Goal: Task Accomplishment & Management: Use online tool/utility

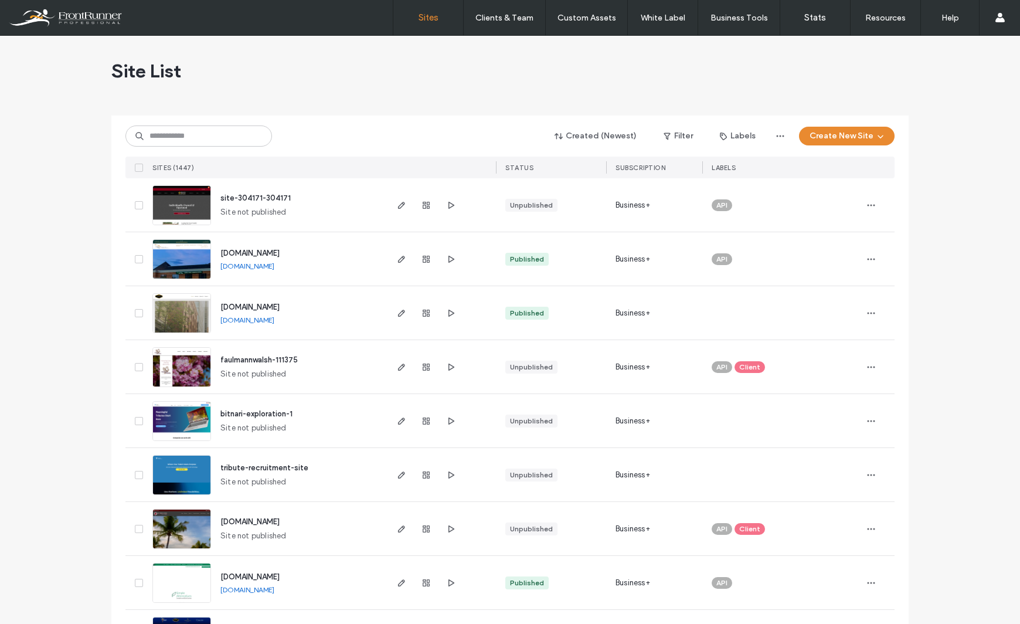
click at [194, 260] on img at bounding box center [181, 280] width 57 height 80
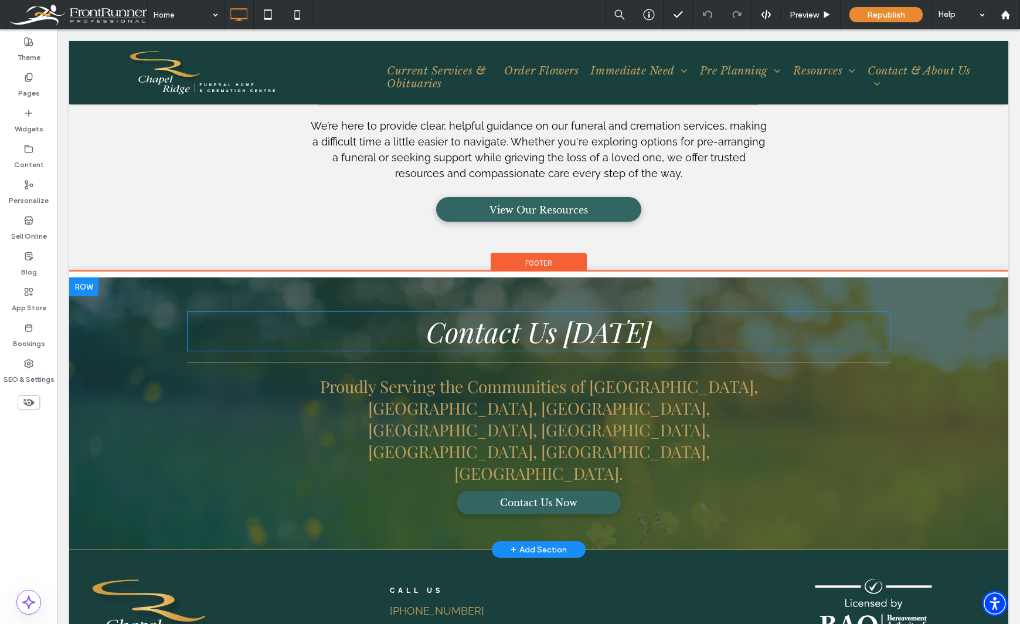
scroll to position [3698, 0]
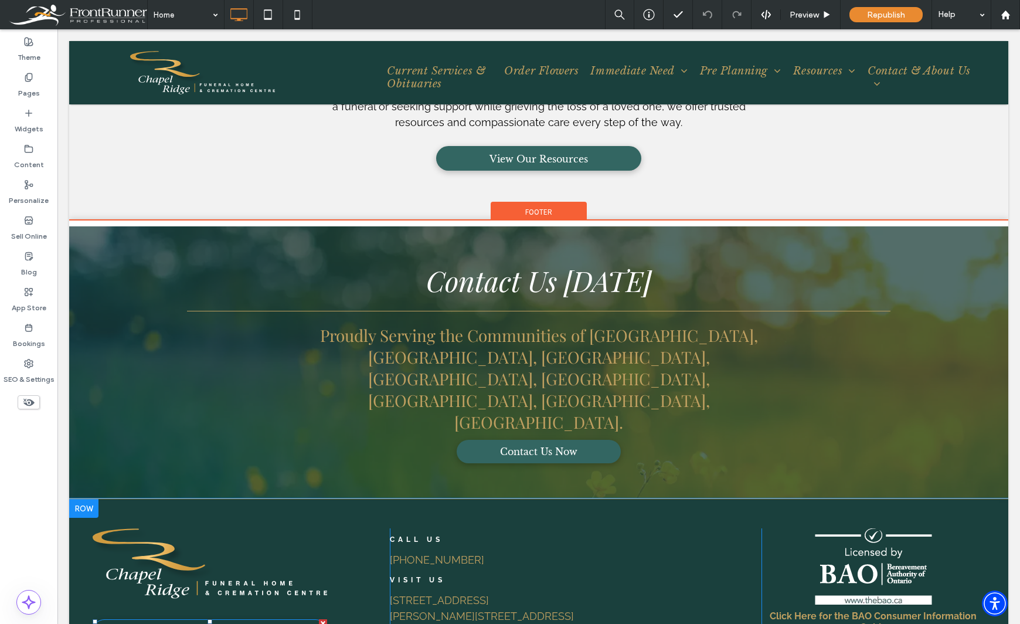
click at [282, 619] on link "Download Our Price List" at bounding box center [210, 630] width 235 height 23
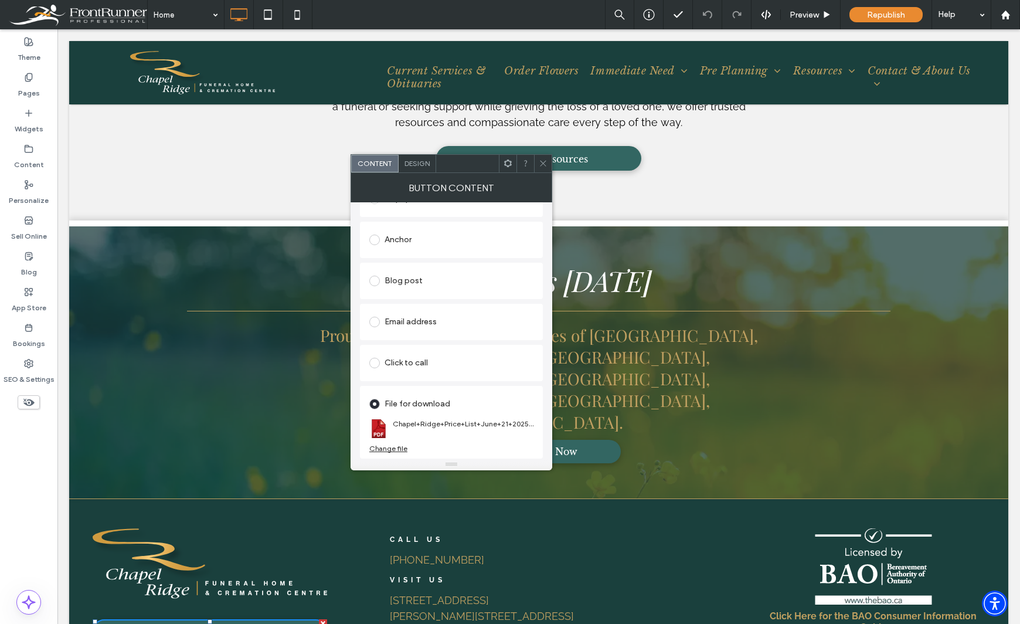
scroll to position [228, 0]
click at [395, 450] on div "Change file" at bounding box center [388, 448] width 38 height 9
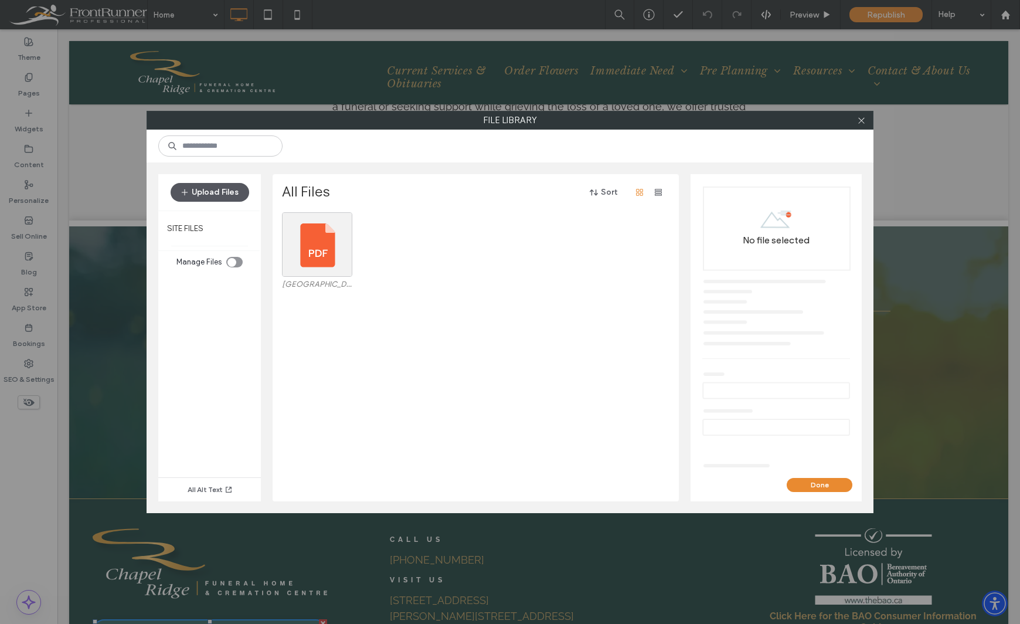
click at [192, 192] on button "Upload Files" at bounding box center [210, 192] width 79 height 19
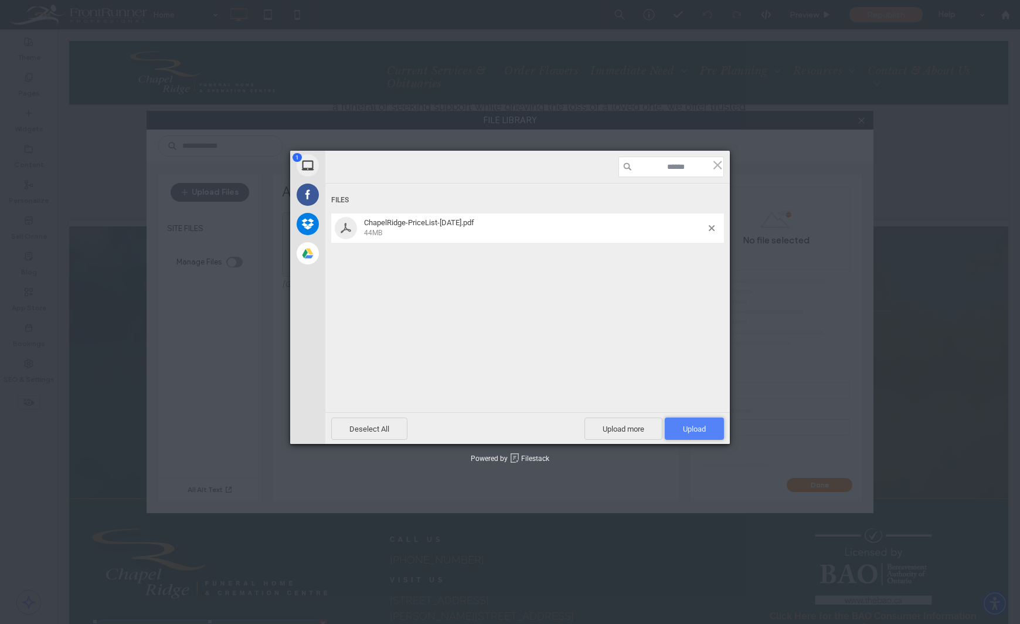
click at [699, 432] on span "Upload 1" at bounding box center [694, 429] width 23 height 9
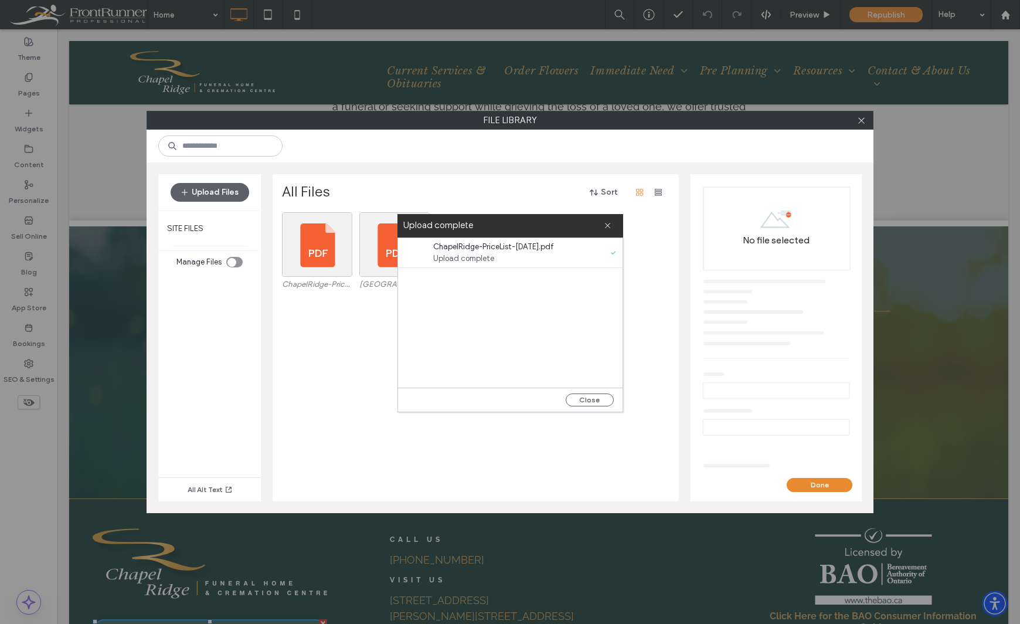
click at [589, 392] on div "Close" at bounding box center [510, 400] width 225 height 24
click at [583, 409] on div "Close" at bounding box center [510, 400] width 225 height 24
click at [581, 402] on button "Close" at bounding box center [590, 400] width 48 height 13
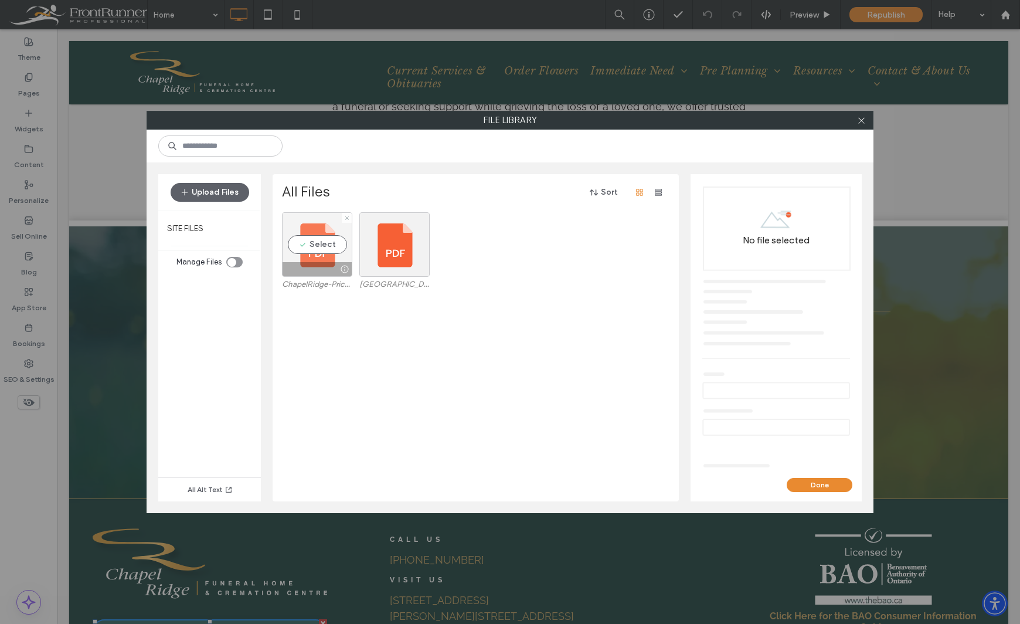
click at [309, 245] on div "Select" at bounding box center [317, 244] width 70 height 65
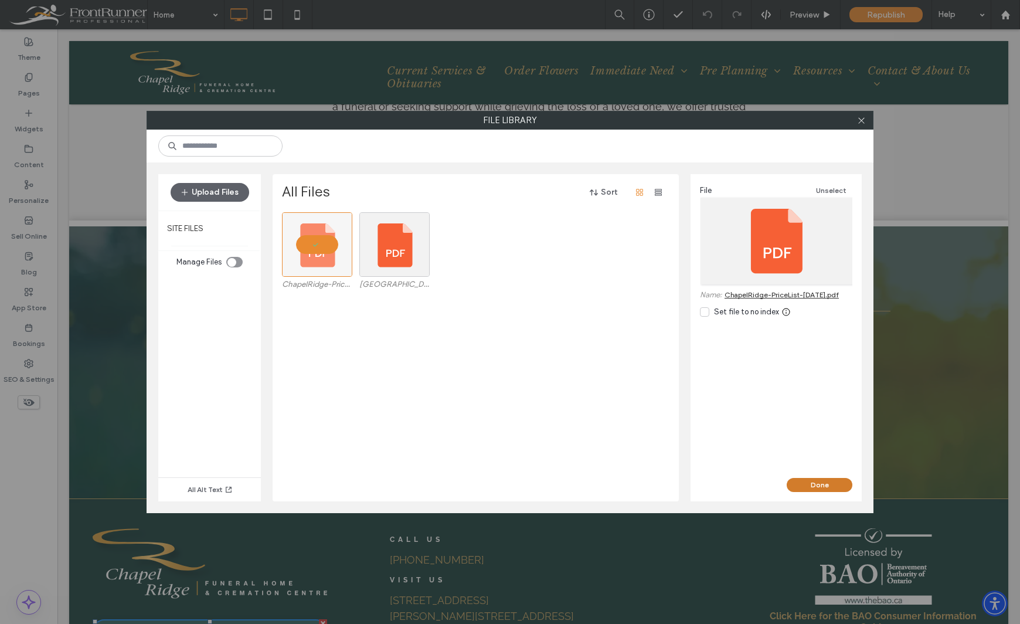
click at [813, 481] on button "Done" at bounding box center [820, 485] width 66 height 14
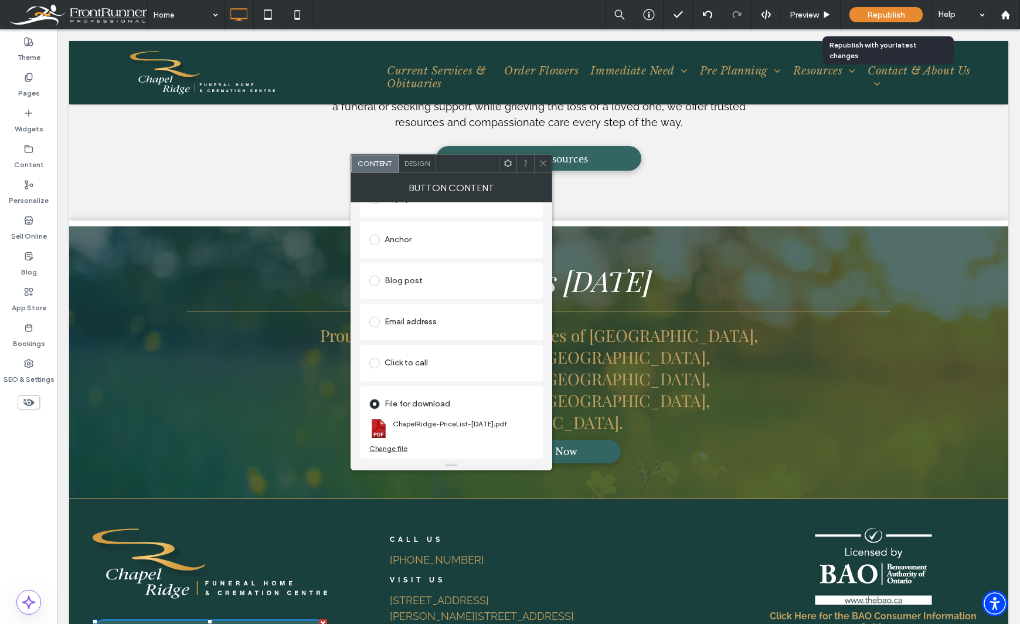
click at [885, 12] on span "Republish" at bounding box center [886, 15] width 38 height 10
